Goal: Find specific page/section: Find specific page/section

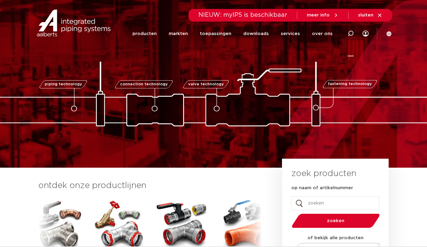
click at [350, 34] on icon at bounding box center [350, 34] width 6 height 6
paste input "6342556"
type input "6342556"
click button "Zoeken" at bounding box center [0, 0] width 0 height 0
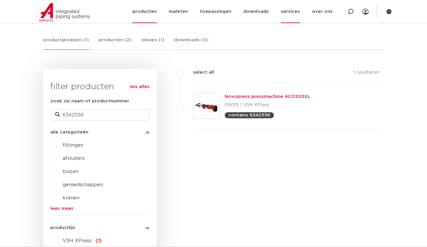
click at [297, 14] on link "services" at bounding box center [290, 11] width 19 height 23
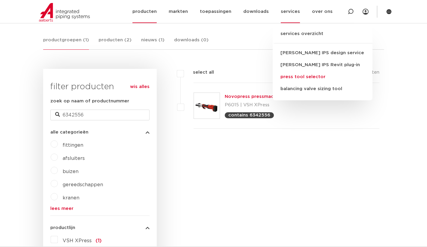
click at [296, 77] on link "press tool selector" at bounding box center [323, 77] width 100 height 12
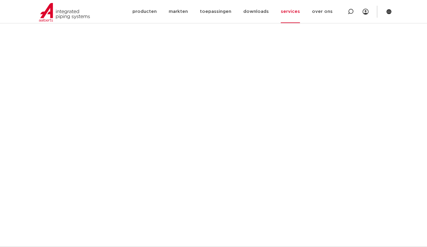
scroll to position [399, 0]
